Goal: Check status: Check status

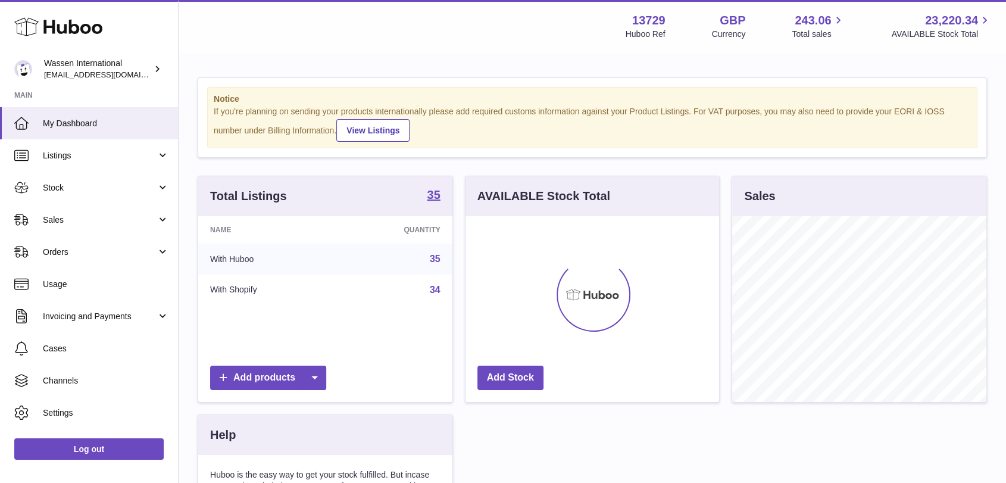
scroll to position [186, 254]
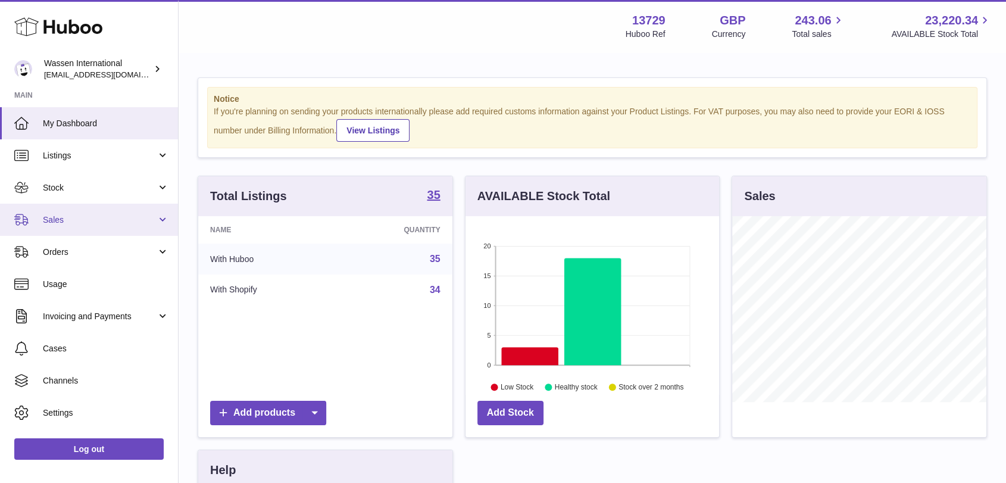
click at [73, 225] on span "Sales" at bounding box center [100, 219] width 114 height 11
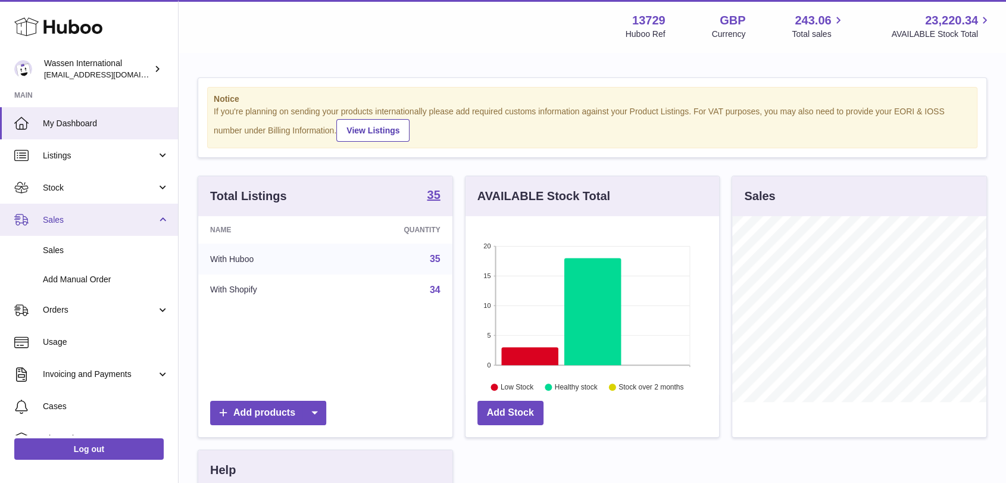
drag, startPoint x: 76, startPoint y: 222, endPoint x: 77, endPoint y: 216, distance: 6.1
click at [76, 222] on span "Sales" at bounding box center [100, 219] width 114 height 11
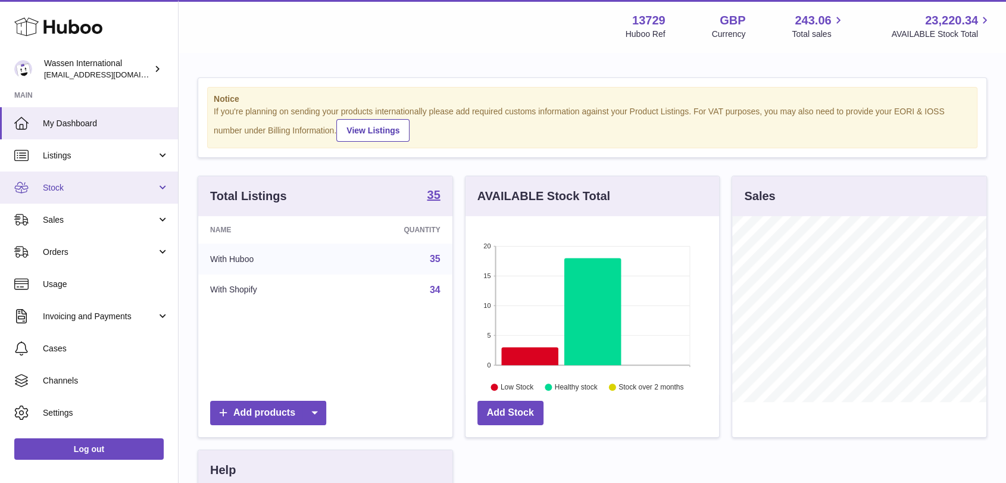
click at [88, 190] on span "Stock" at bounding box center [100, 187] width 114 height 11
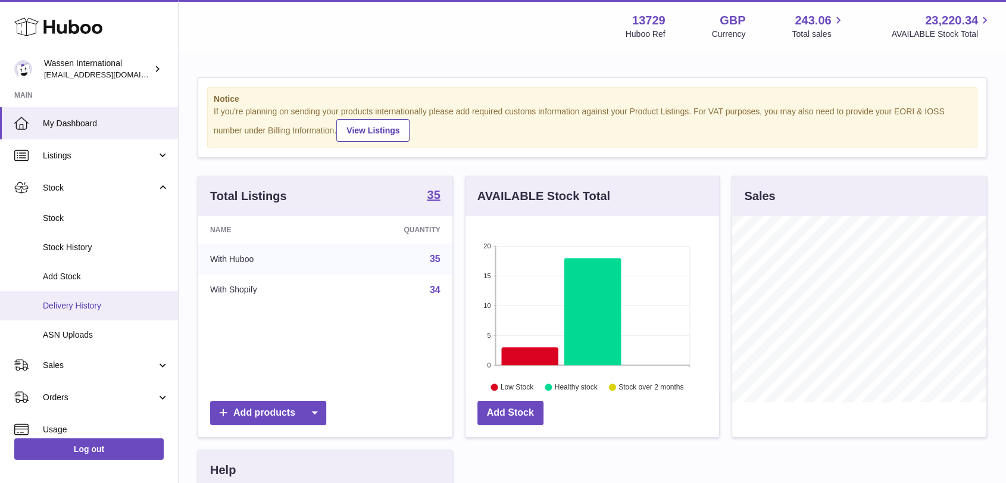
click at [112, 305] on span "Delivery History" at bounding box center [106, 305] width 126 height 11
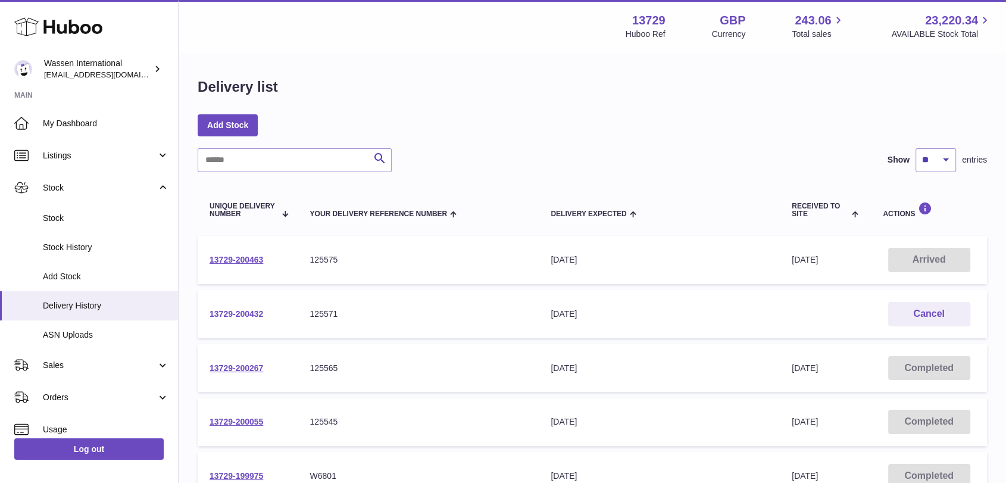
click at [242, 311] on link "13729-200432" at bounding box center [237, 314] width 54 height 10
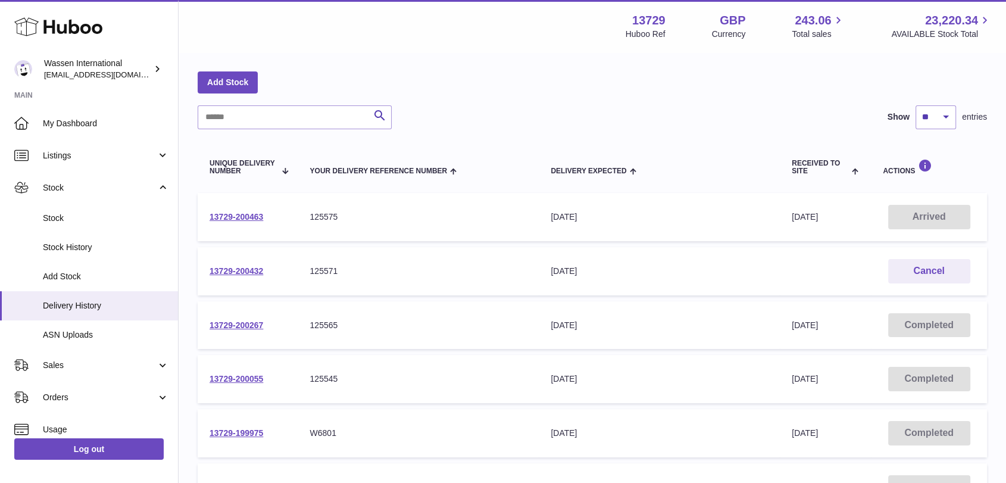
scroll to position [66, 0]
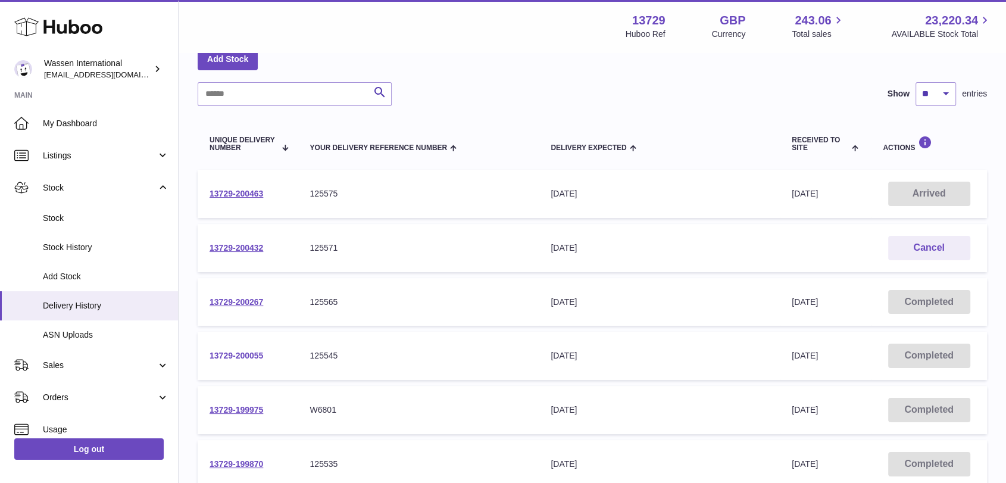
drag, startPoint x: 240, startPoint y: 362, endPoint x: 238, endPoint y: 355, distance: 6.8
click at [240, 362] on td "13729-200055" at bounding box center [248, 356] width 100 height 48
click at [239, 353] on link "13729-200055" at bounding box center [237, 356] width 54 height 10
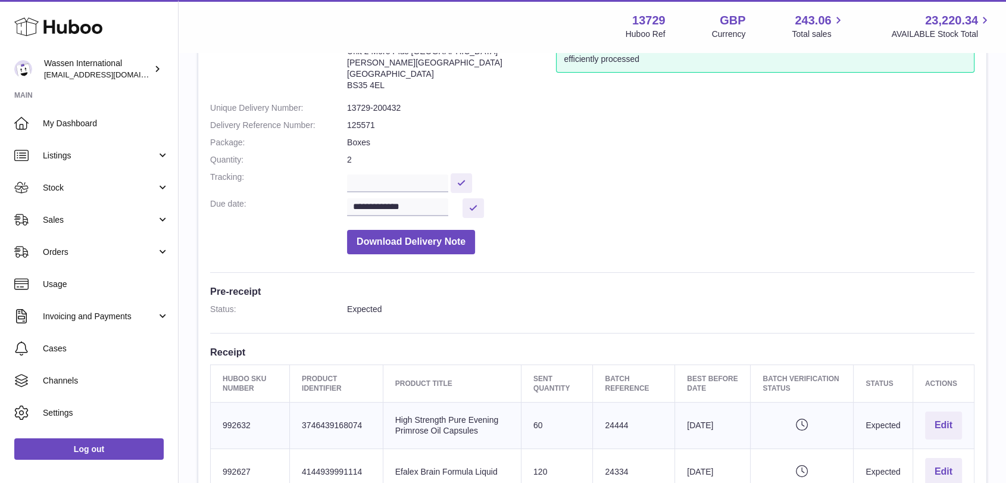
scroll to position [264, 0]
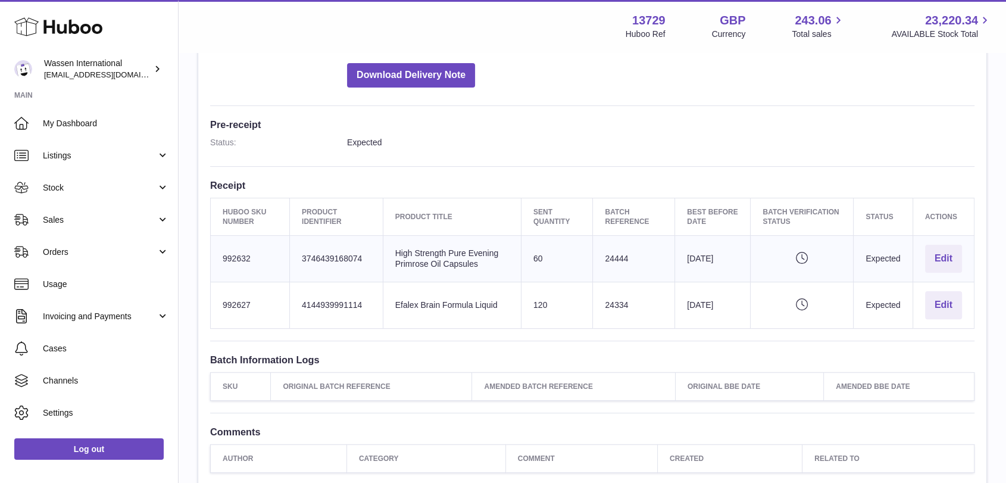
click at [798, 83] on dd "Download Delivery Note" at bounding box center [660, 72] width 627 height 30
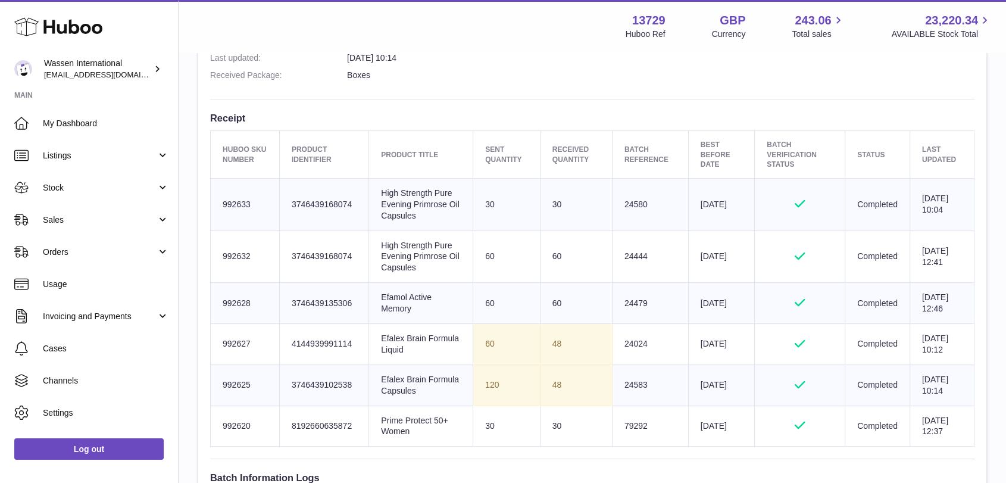
scroll to position [396, 0]
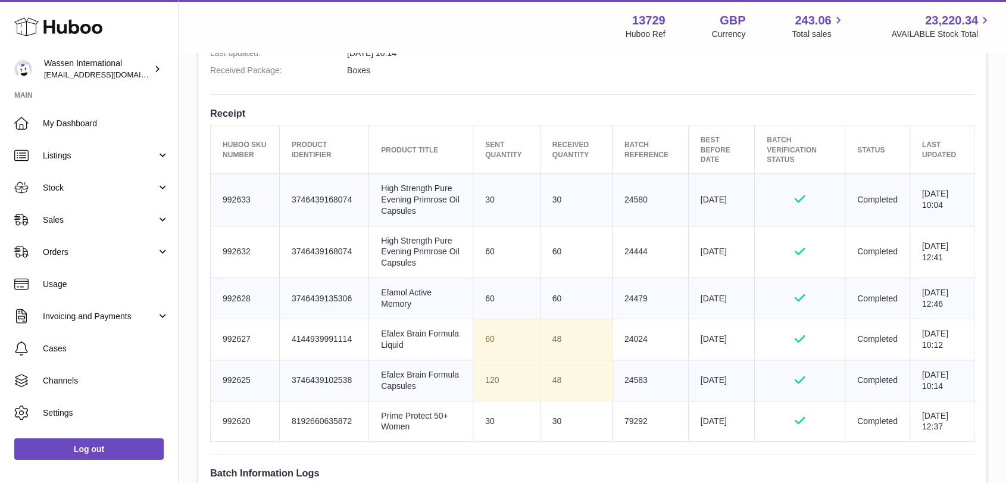
click at [761, 73] on dd "Boxes" at bounding box center [660, 70] width 627 height 11
